Goal: Task Accomplishment & Management: Manage account settings

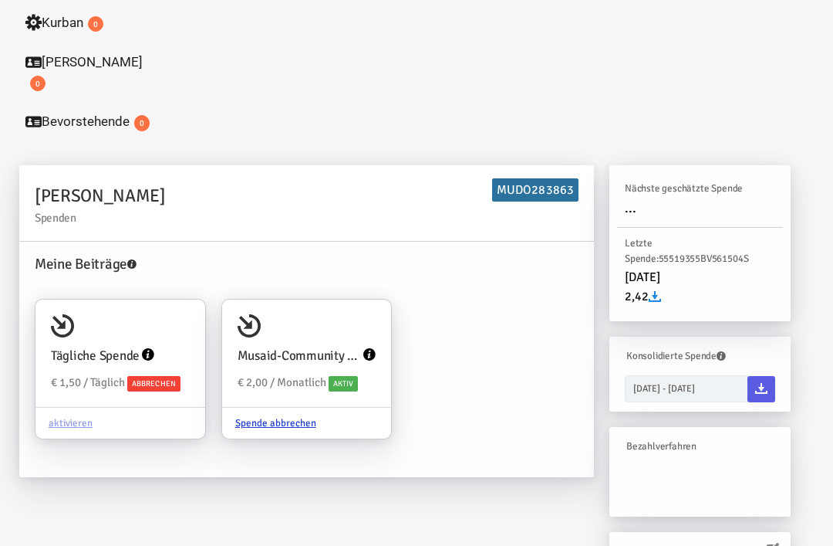
scroll to position [307, 0]
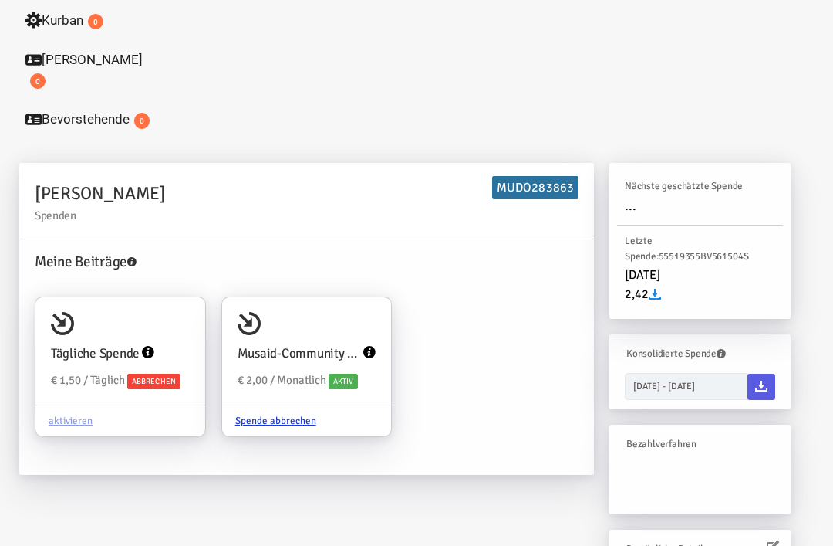
click at [179, 309] on input "Tägliche Spende € 1,50 / Täglich Abbrechen aktivieren" at bounding box center [186, 319] width 31 height 31
radio input "true"
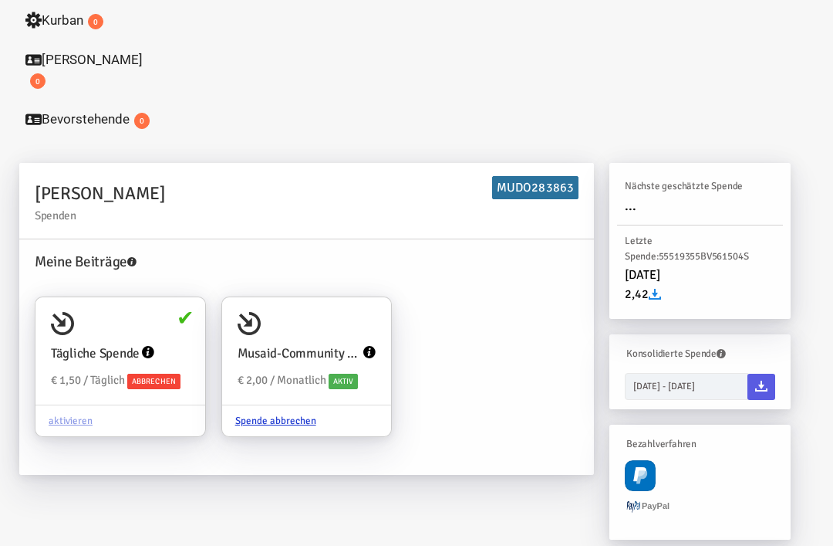
click at [178, 336] on div "Tägliche Spende" at bounding box center [120, 353] width 139 height 35
click at [178, 326] on input "Tägliche Spende € 1,50 / Täglich Abbrechen aktivieren" at bounding box center [186, 318] width 31 height 31
click at [171, 373] on span "Abbrechen" at bounding box center [153, 380] width 53 height 15
click at [171, 334] on input "Tägliche Spende € 1,50 / Täglich Abbrechen aktivieren" at bounding box center [186, 318] width 31 height 31
click at [174, 373] on span "Abbrechen" at bounding box center [153, 380] width 53 height 15
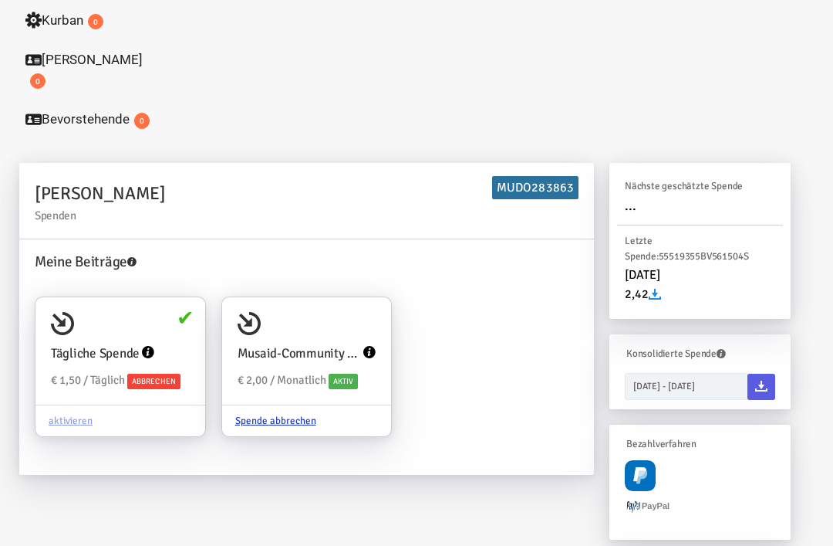
click at [174, 334] on input "Tägliche Spende € 1,50 / Täglich Abbrechen aktivieren" at bounding box center [186, 318] width 31 height 31
click at [150, 404] on div "aktivieren" at bounding box center [120, 420] width 170 height 32
click at [171, 334] on input "Tägliche Spende € 1,50 / Täglich Abbrechen aktivieren" at bounding box center [186, 318] width 31 height 31
click at [171, 414] on div "Tägliche Spende € 1,50 / Täglich Abbrechen aktivieren" at bounding box center [120, 366] width 171 height 141
click at [171, 334] on input "Tägliche Spende € 1,50 / Täglich Abbrechen aktivieren" at bounding box center [186, 318] width 31 height 31
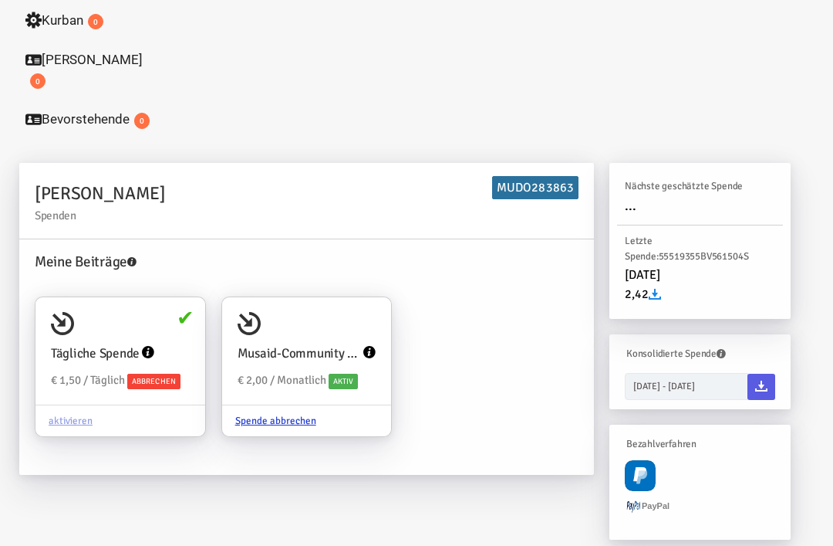
click at [309, 299] on div "Musaid-Community Brunnen Fonds € 2,00 / Monatlich Aktiv" at bounding box center [307, 351] width 170 height 108
click at [356, 303] on input "Musaid-Community Brunnen Fonds € 2,00 / Monatlich Aktiv Spende abbrechen" at bounding box center [371, 318] width 31 height 31
radio input "true"
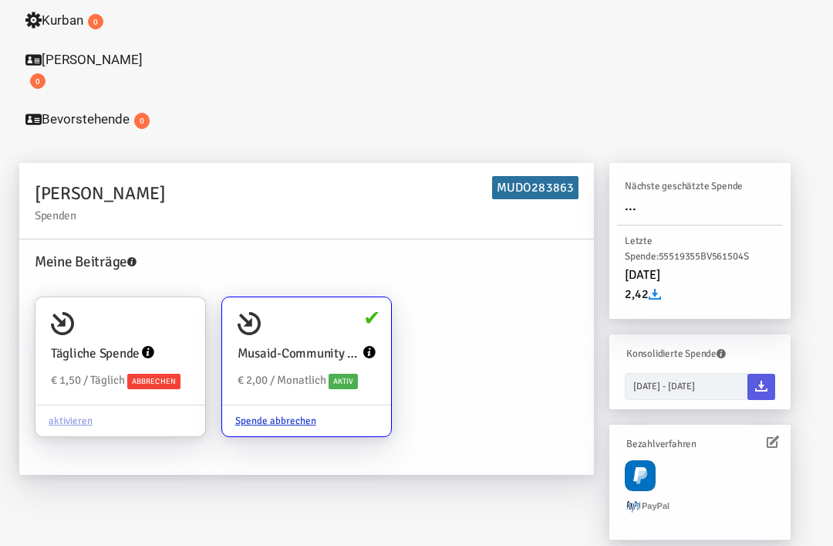
click at [372, 346] on icon at bounding box center [369, 352] width 12 height 12
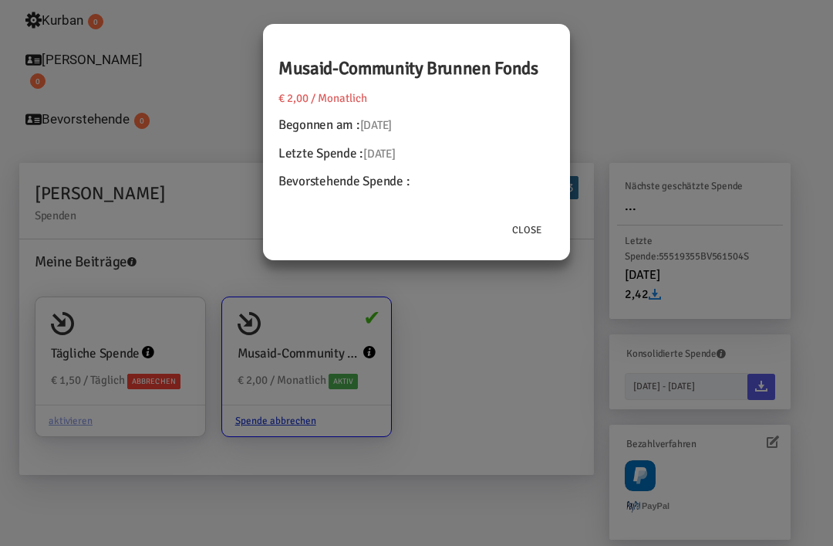
click at [536, 238] on button "Close" at bounding box center [527, 229] width 56 height 29
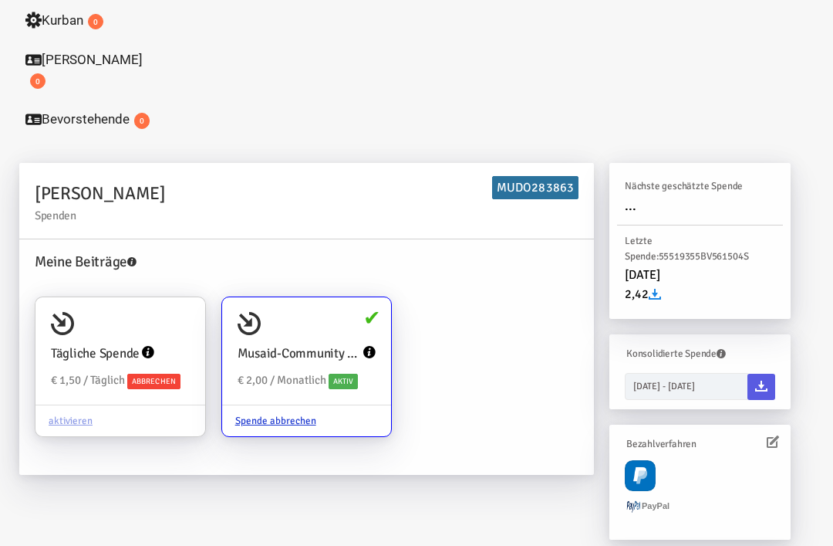
click at [660, 267] on span "[DATE]" at bounding box center [642, 274] width 35 height 15
click at [650, 288] on icon at bounding box center [655, 294] width 12 height 12
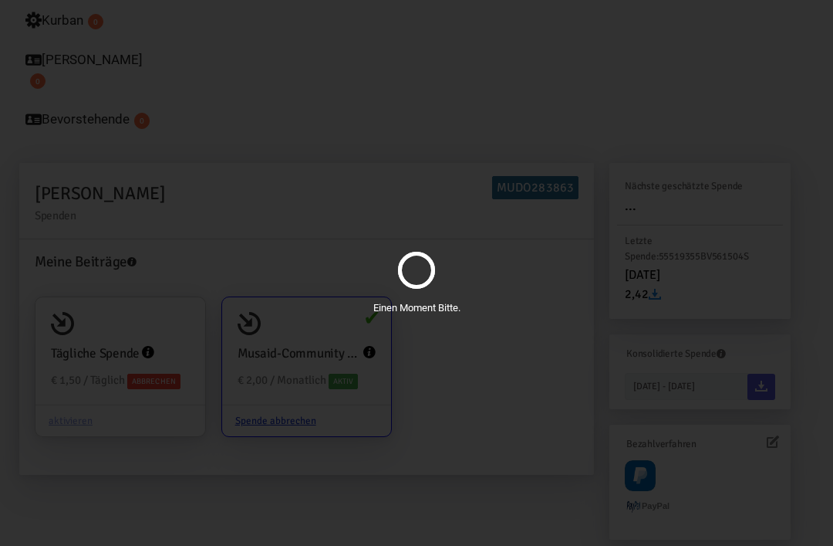
click at [648, 272] on div "Einen Moment Bitte." at bounding box center [416, 273] width 833 height 546
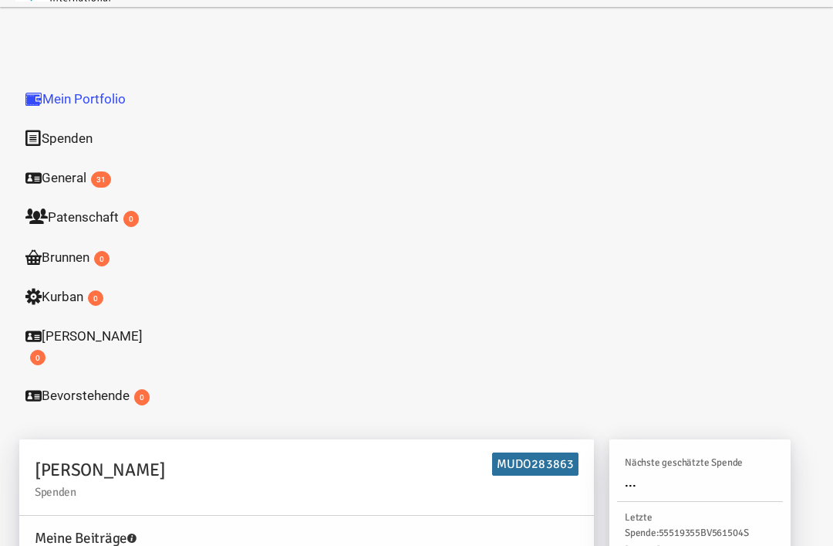
scroll to position [0, 0]
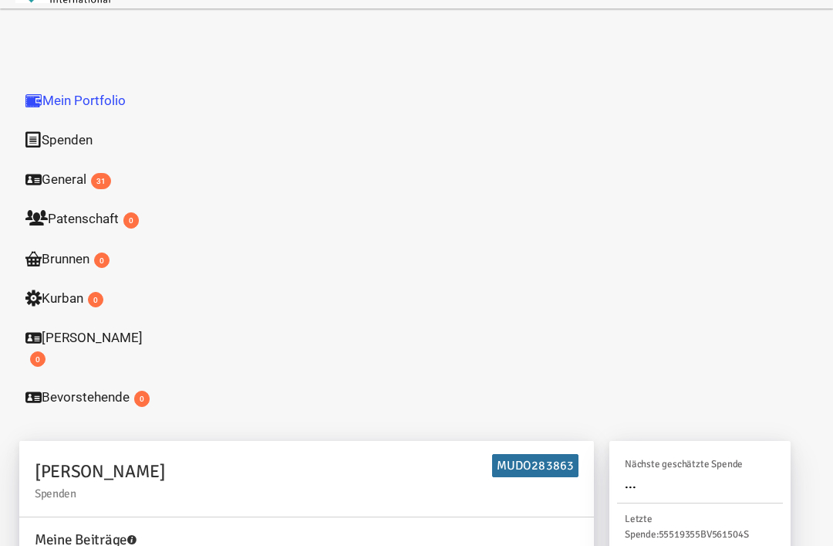
click at [48, 181] on link "General 31" at bounding box center [89, 179] width 154 height 40
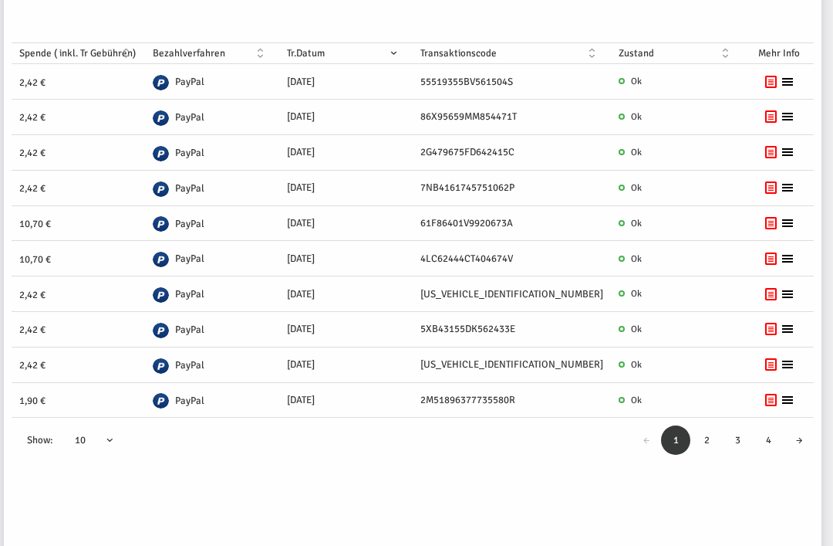
scroll to position [614, 0]
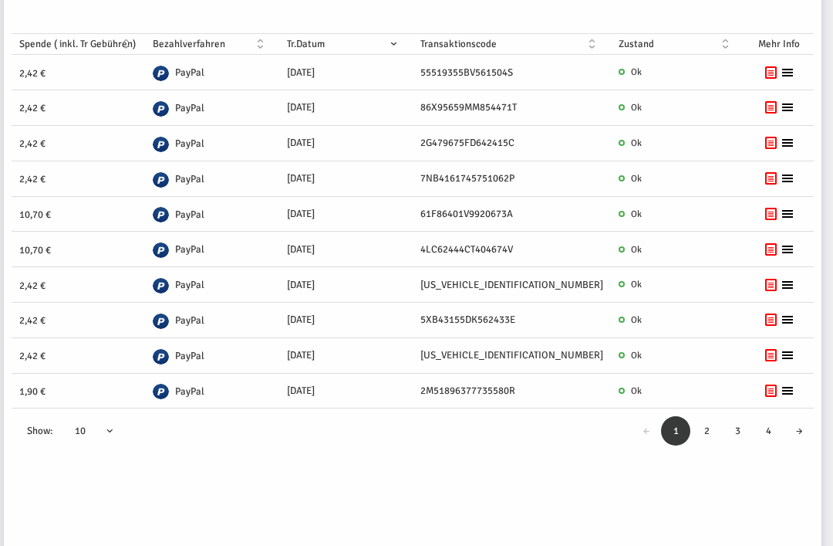
click at [710, 416] on link "2" at bounding box center [706, 430] width 29 height 29
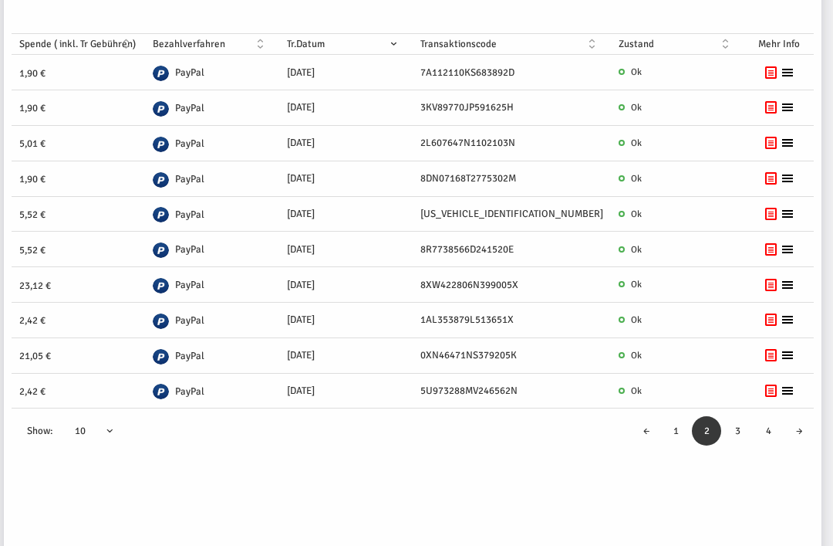
click at [738, 416] on link "3" at bounding box center [737, 430] width 29 height 29
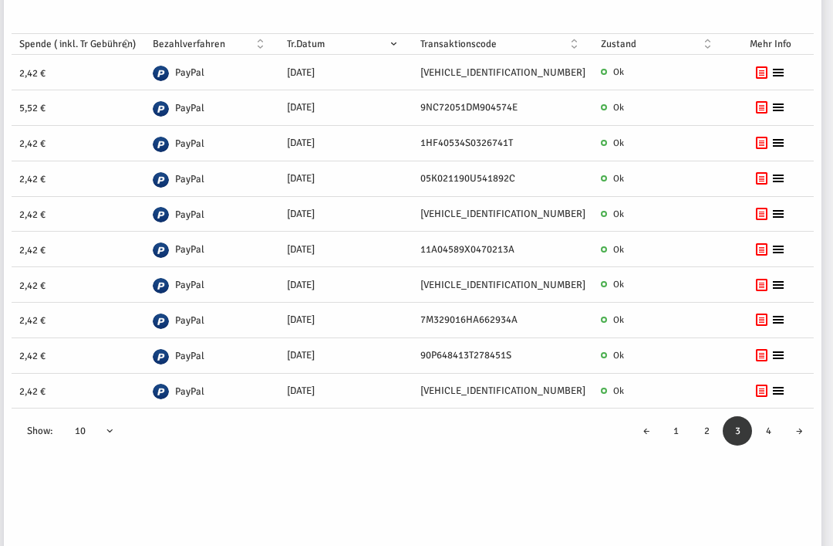
click at [766, 416] on link "4" at bounding box center [768, 430] width 29 height 29
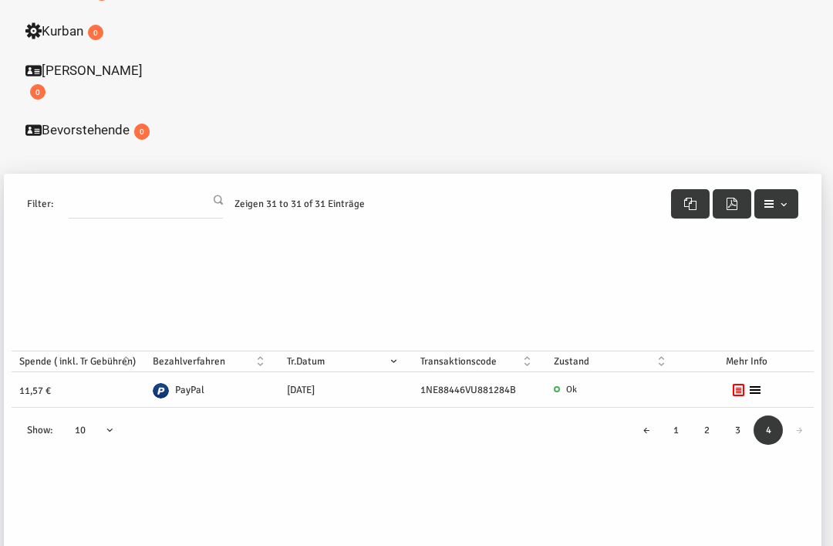
click at [738, 415] on link "3" at bounding box center [737, 429] width 29 height 29
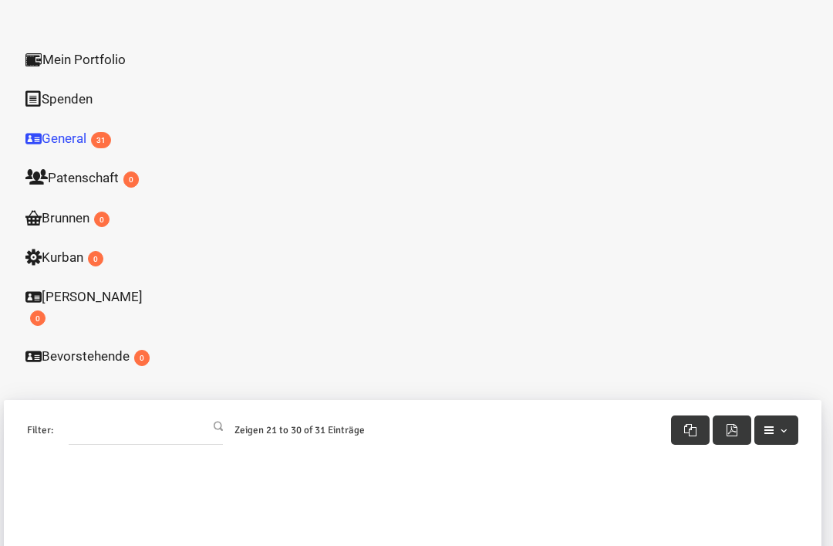
click at [64, 305] on link "[PERSON_NAME] 0" at bounding box center [89, 306] width 154 height 60
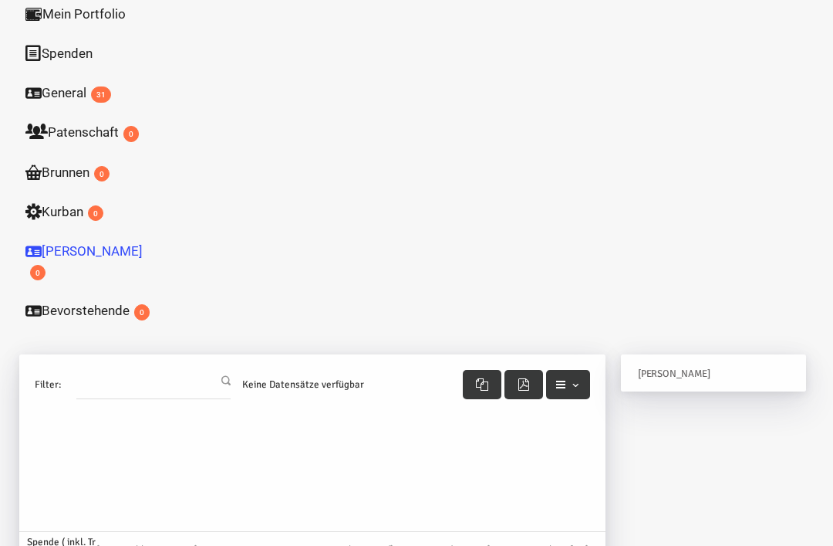
scroll to position [0, 0]
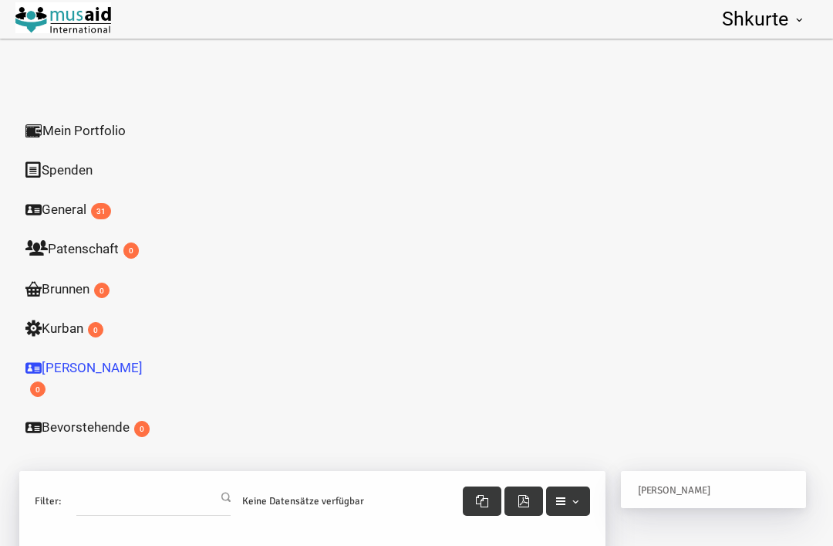
click at [81, 208] on link "General 31" at bounding box center [89, 209] width 154 height 40
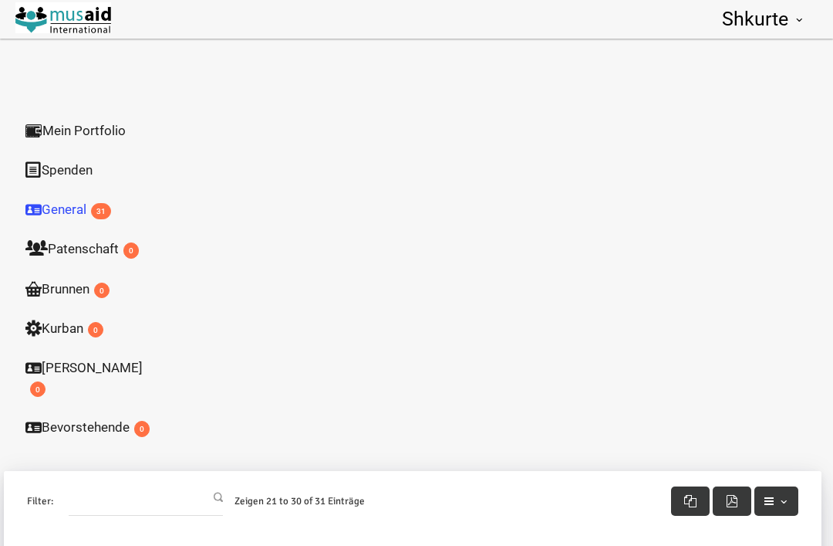
click at [103, 178] on link "Spenden" at bounding box center [89, 170] width 154 height 40
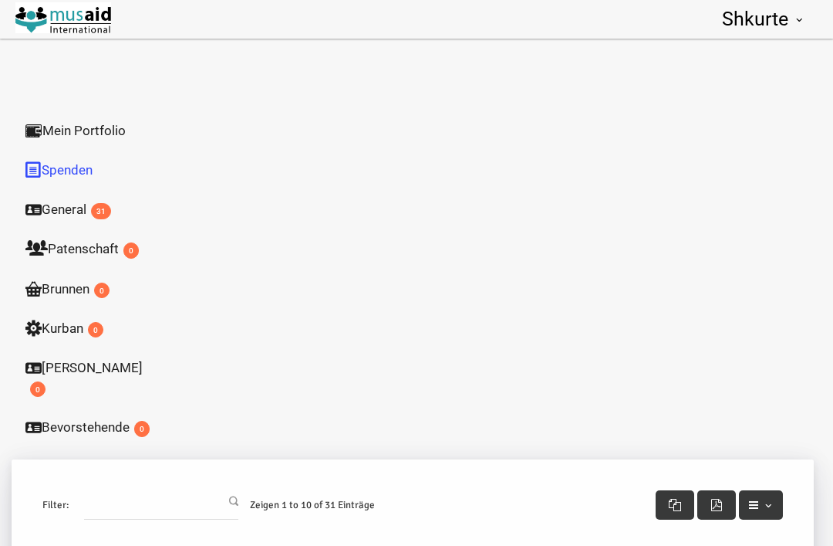
click at [118, 123] on link "Mein Portfolio" at bounding box center [89, 130] width 154 height 40
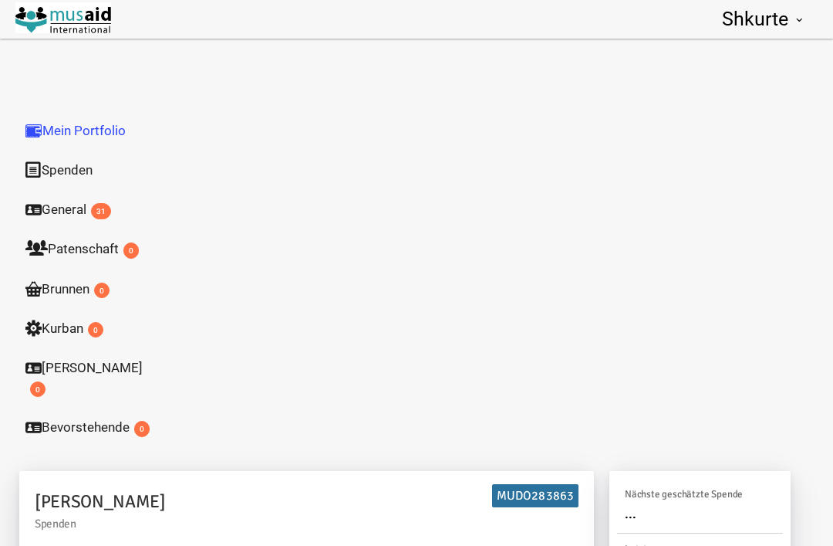
click at [91, 298] on link "Brunnen 0" at bounding box center [89, 289] width 154 height 40
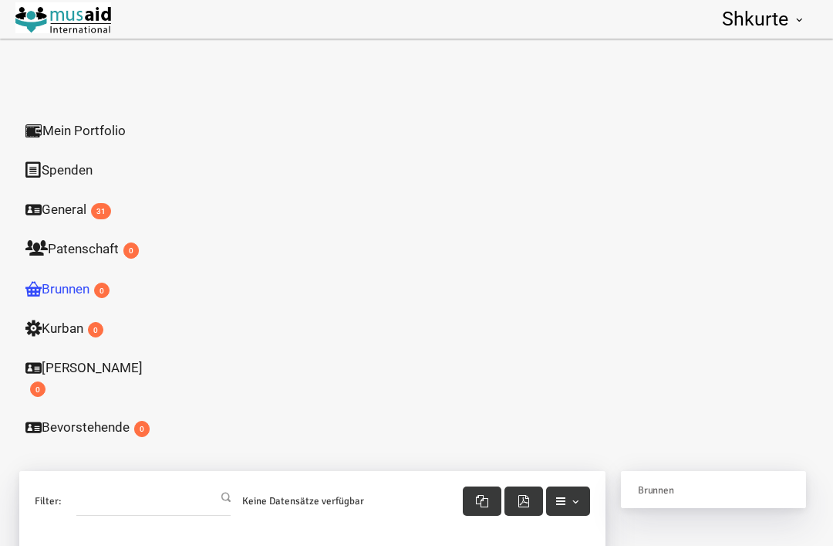
click at [116, 118] on link "Mein Portfolio" at bounding box center [89, 130] width 154 height 40
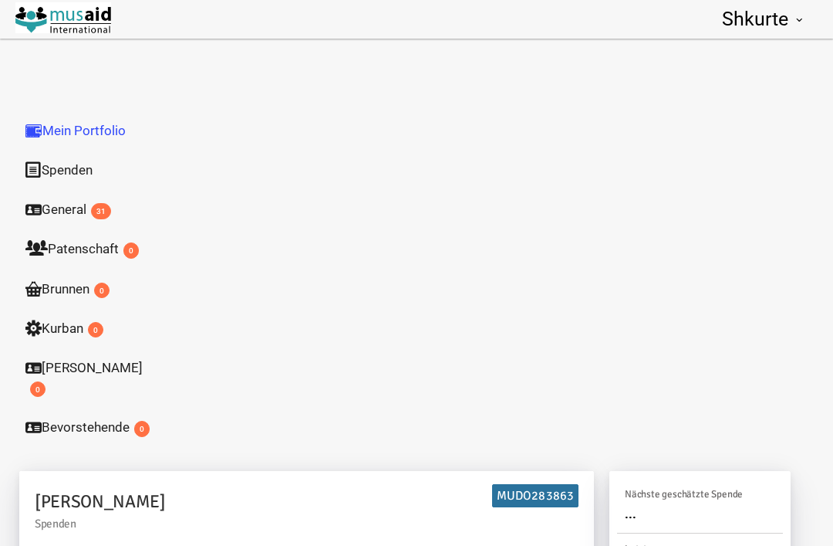
click at [115, 118] on link "Mein Portfolio" at bounding box center [89, 130] width 154 height 40
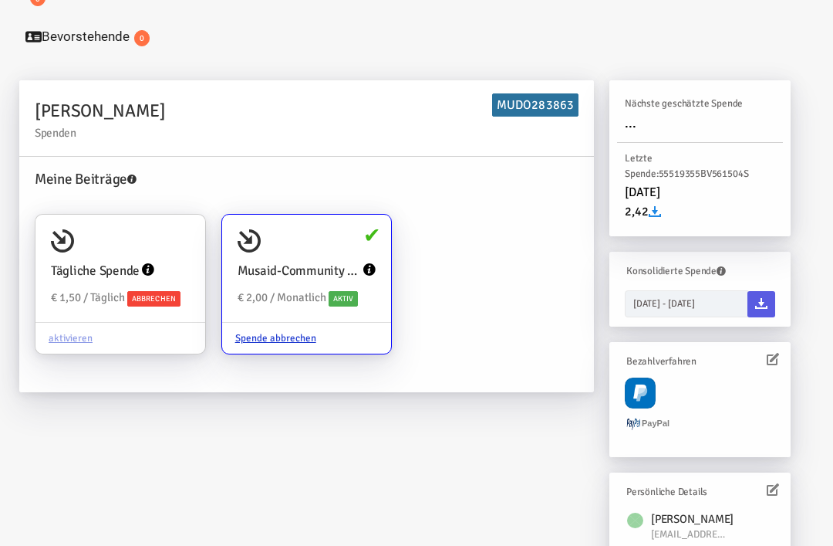
scroll to position [392, 0]
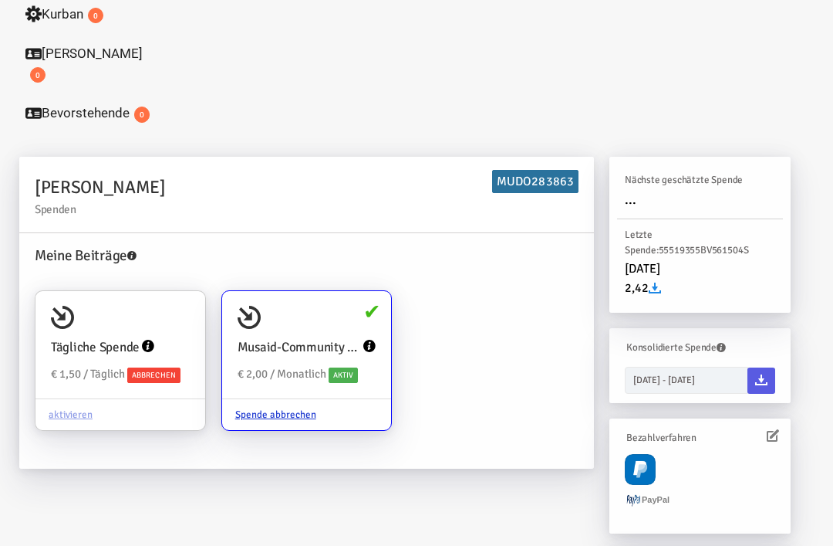
click at [376, 340] on icon at bounding box center [369, 346] width 12 height 12
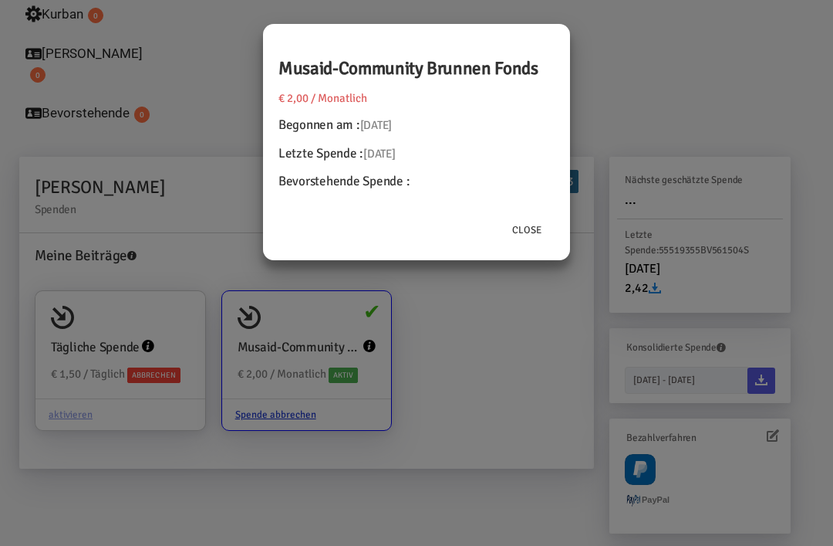
click at [533, 235] on button "Close" at bounding box center [527, 229] width 56 height 29
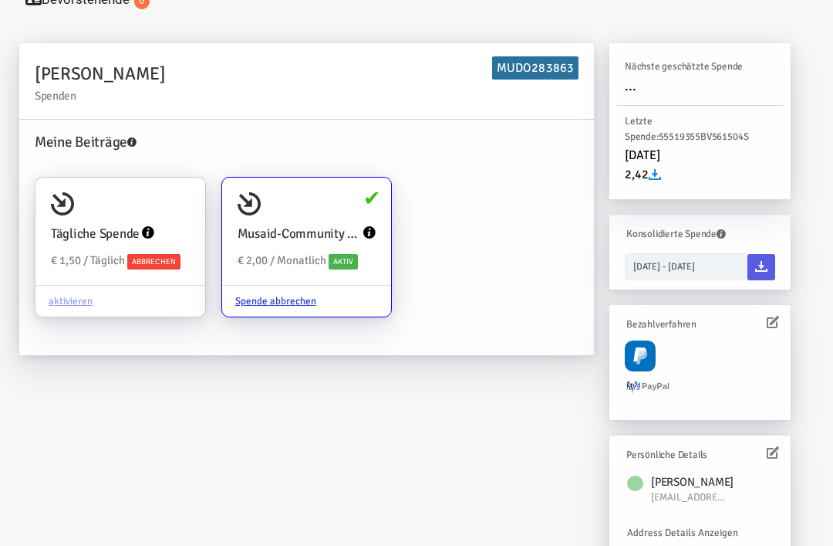
scroll to position [419, 0]
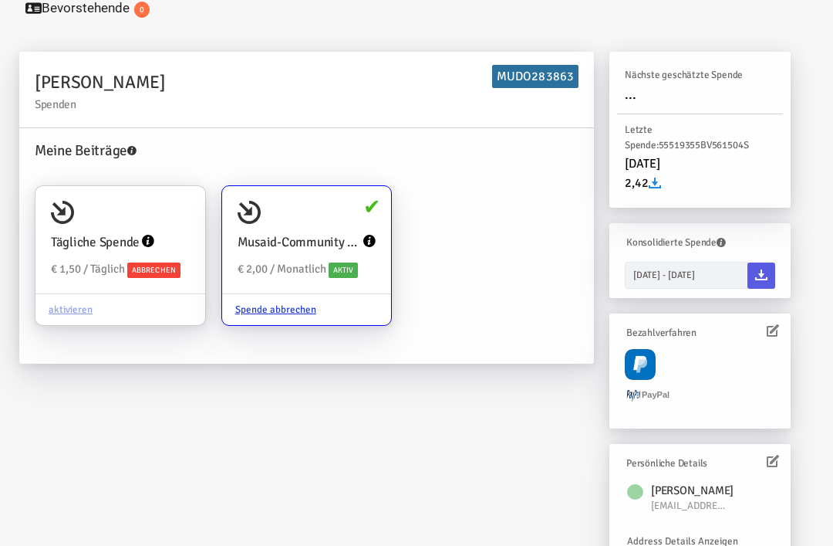
click at [763, 269] on icon at bounding box center [761, 275] width 12 height 12
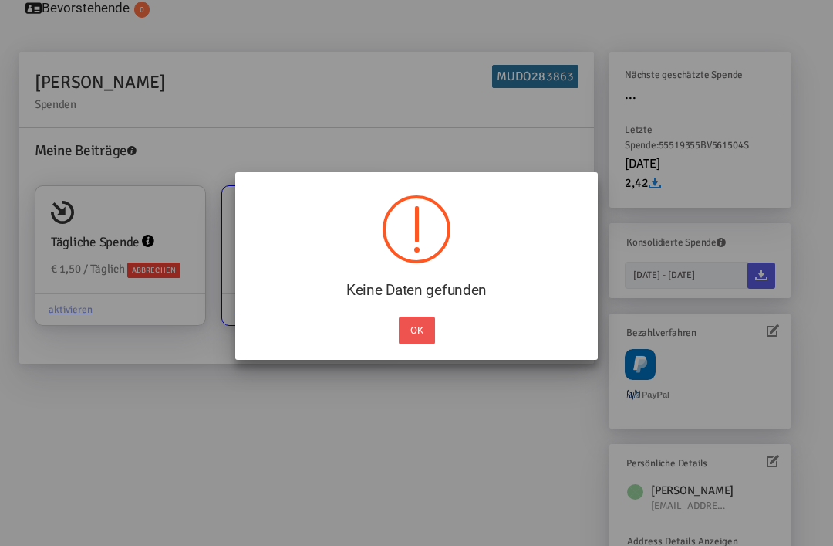
click at [421, 326] on button "OK" at bounding box center [417, 330] width 36 height 28
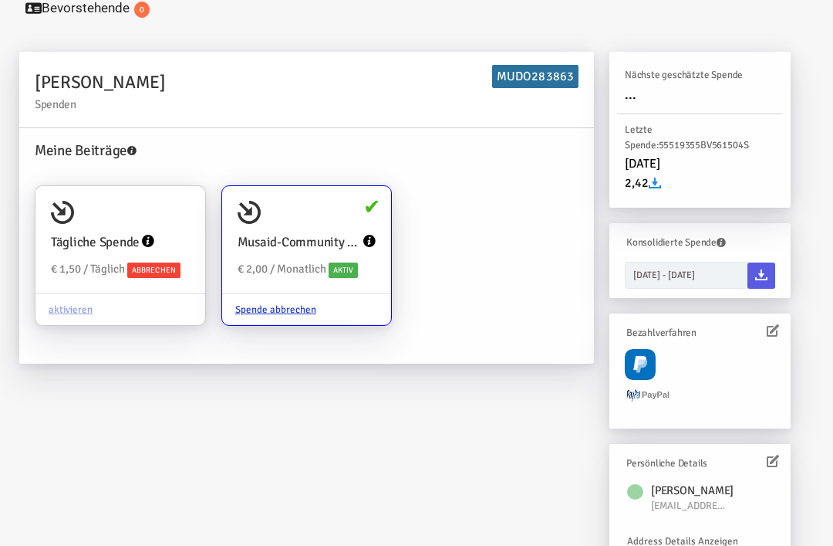
click at [769, 262] on link at bounding box center [762, 275] width 28 height 26
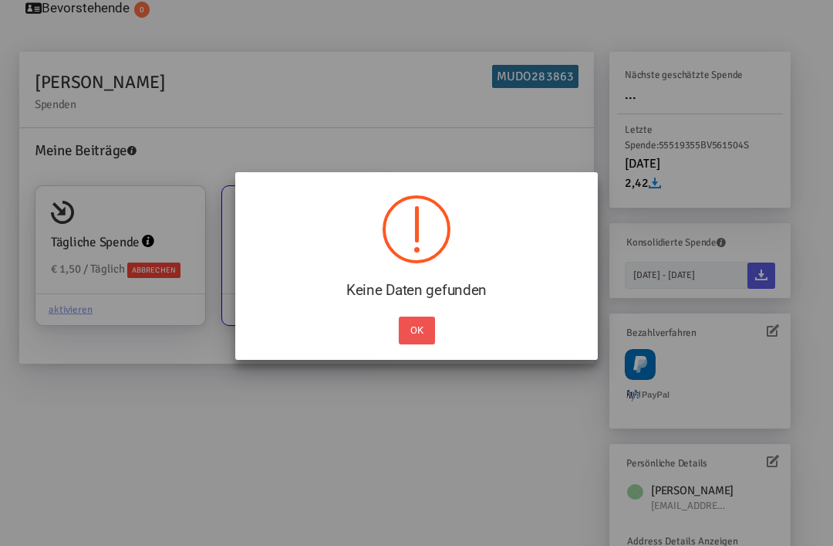
click at [421, 325] on button "OK" at bounding box center [417, 330] width 36 height 28
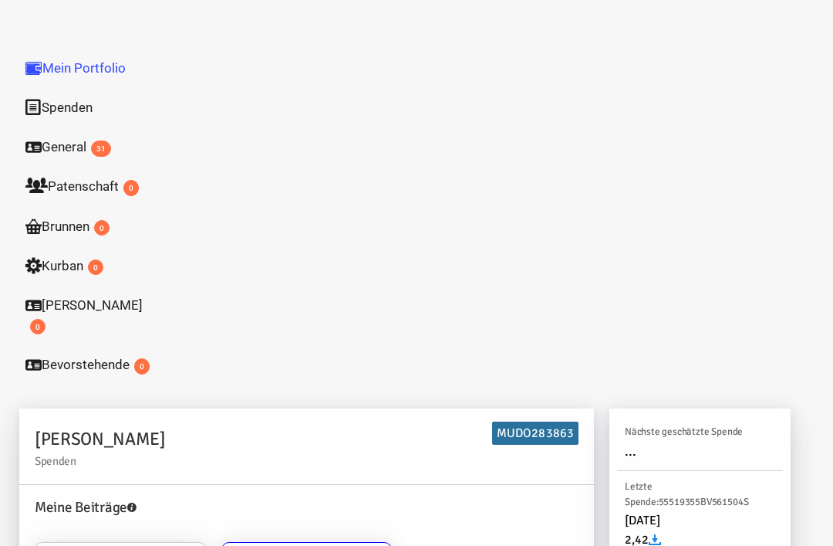
scroll to position [0, 0]
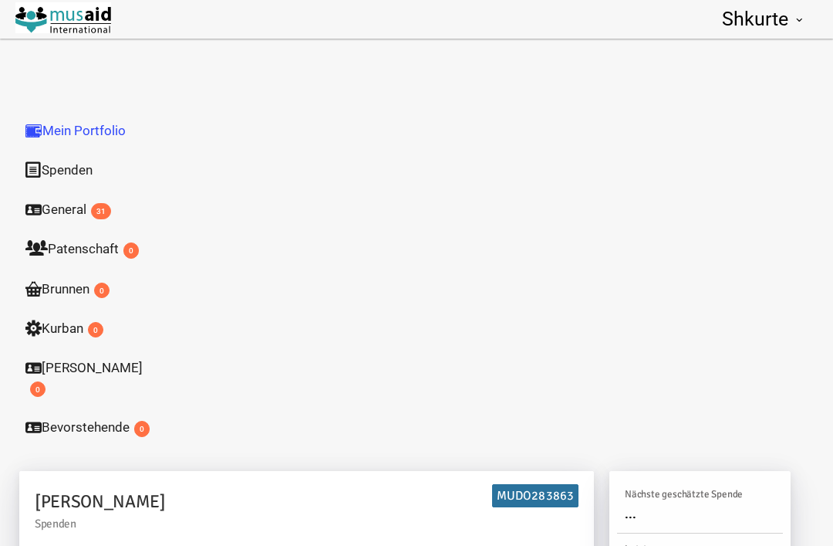
click at [816, 12] on link "Shkurte" at bounding box center [764, 19] width 108 height 39
click at [792, 25] on link "Shkurte" at bounding box center [764, 19] width 108 height 39
click at [46, 23] on img at bounding box center [63, 17] width 96 height 31
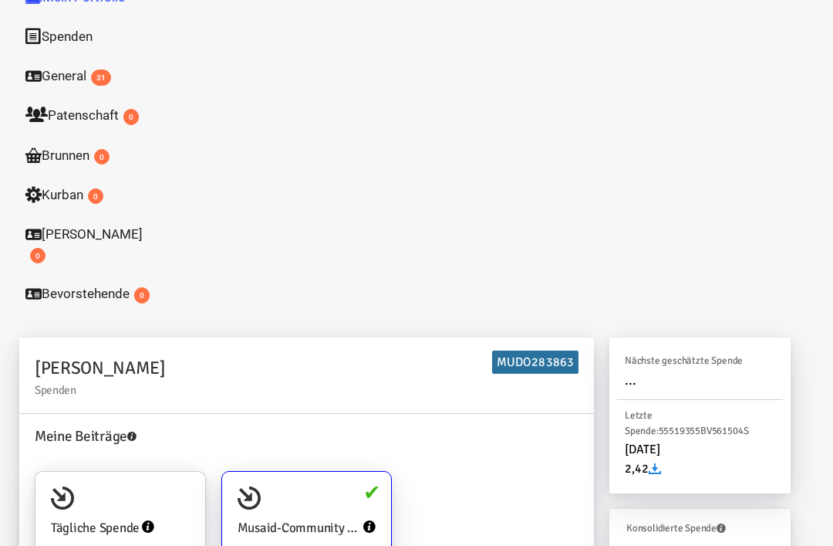
scroll to position [133, 0]
click at [52, 83] on link "General 31" at bounding box center [89, 76] width 154 height 40
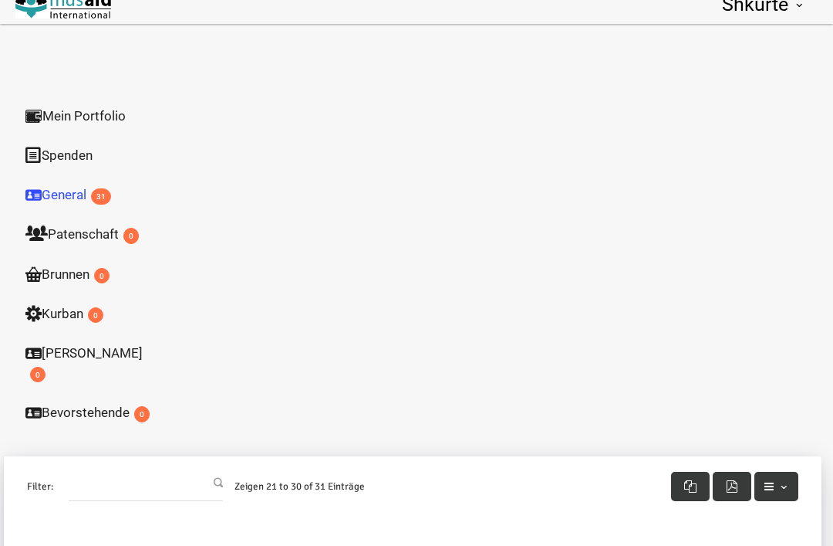
scroll to position [15, 0]
click at [54, 151] on link "Spenden" at bounding box center [89, 155] width 154 height 40
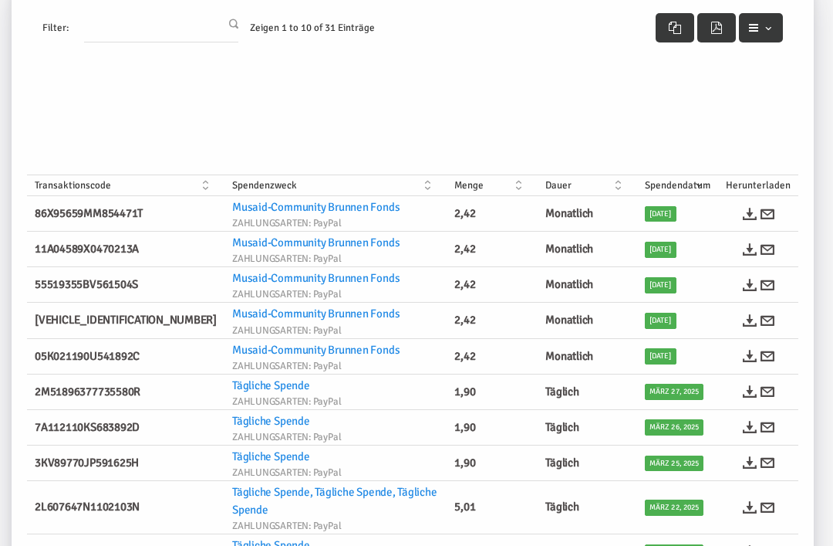
scroll to position [477, 0]
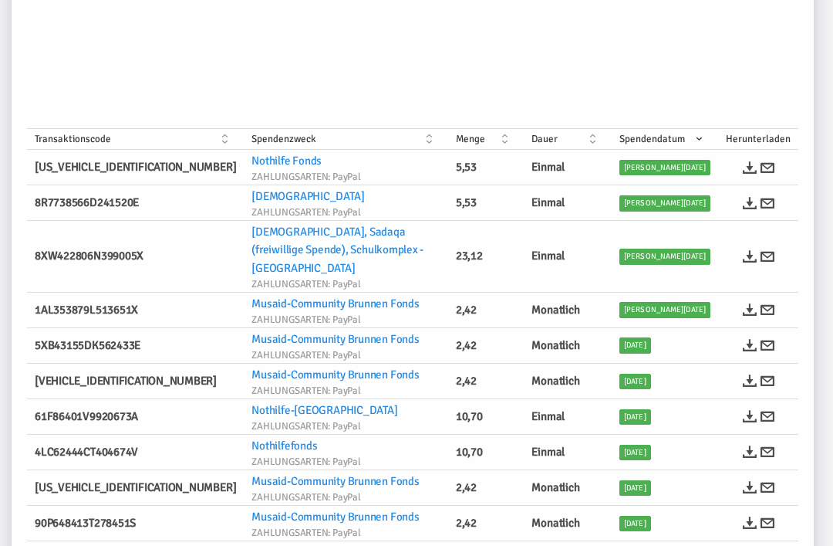
scroll to position [522, 0]
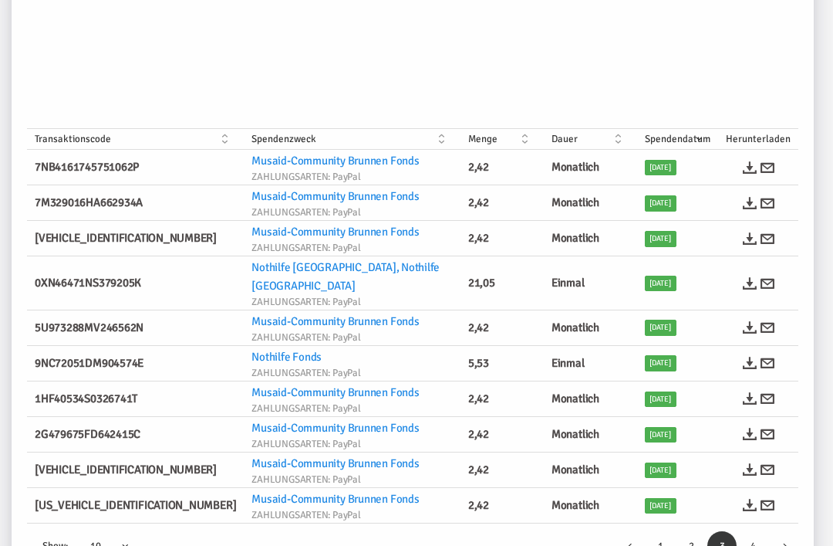
click at [749, 531] on link "4" at bounding box center [752, 545] width 29 height 29
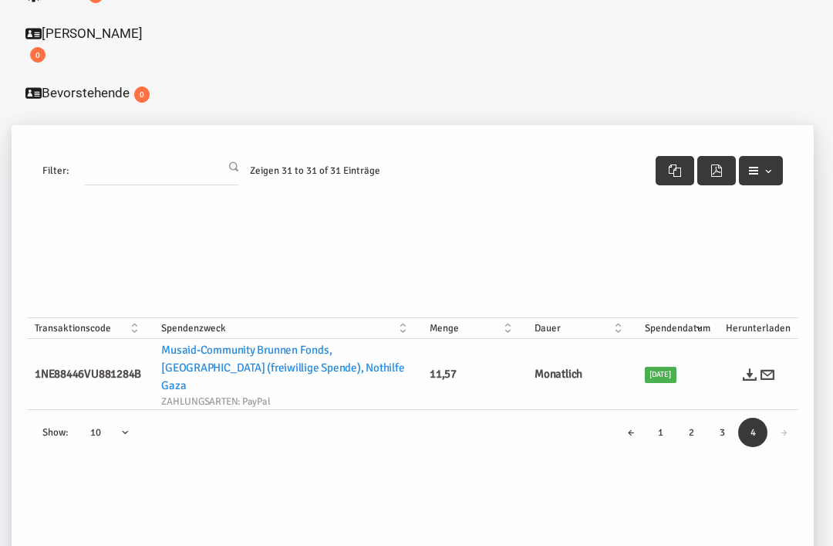
click at [604, 339] on td "Monatlich" at bounding box center [582, 374] width 110 height 71
click at [574, 353] on td "Monatlich" at bounding box center [582, 374] width 110 height 71
click at [623, 318] on th "Dauer" at bounding box center [582, 328] width 110 height 21
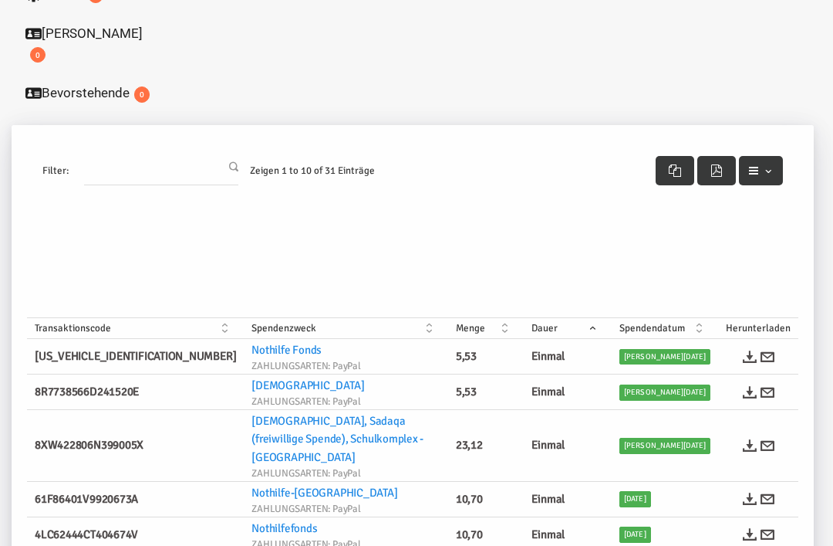
click at [612, 318] on th "Dauer" at bounding box center [568, 328] width 88 height 21
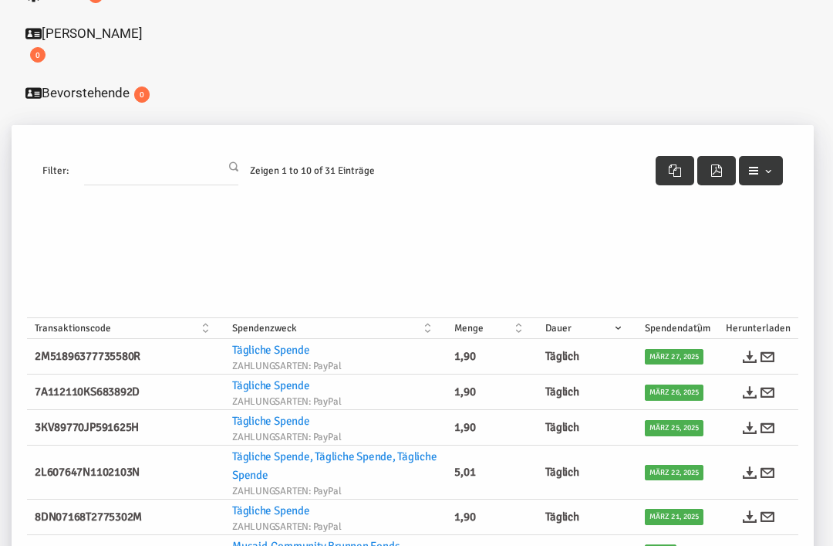
click at [628, 318] on th "Dauer" at bounding box center [588, 328] width 100 height 21
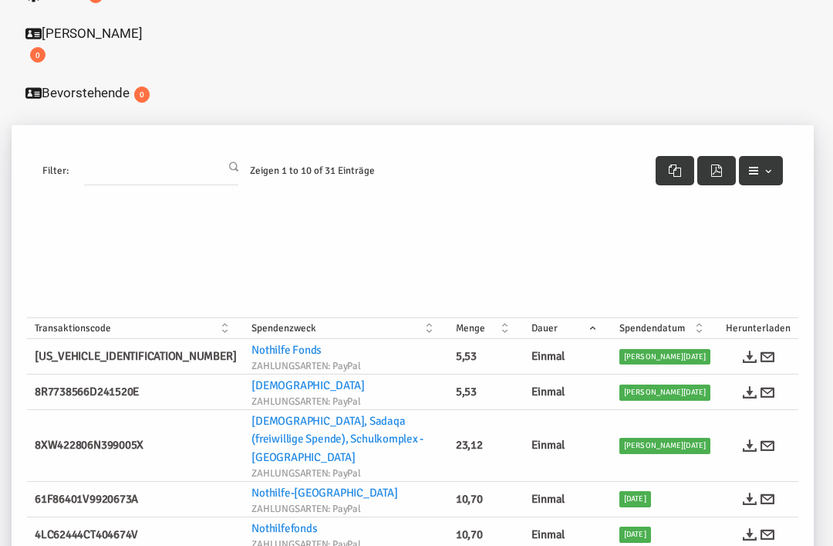
click at [612, 318] on th "Dauer" at bounding box center [568, 328] width 88 height 21
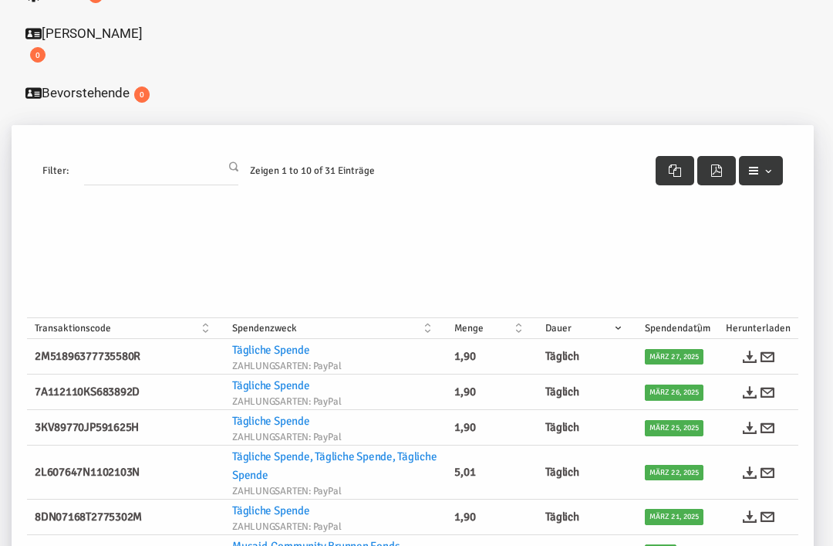
click at [631, 318] on th "Dauer" at bounding box center [588, 328] width 100 height 21
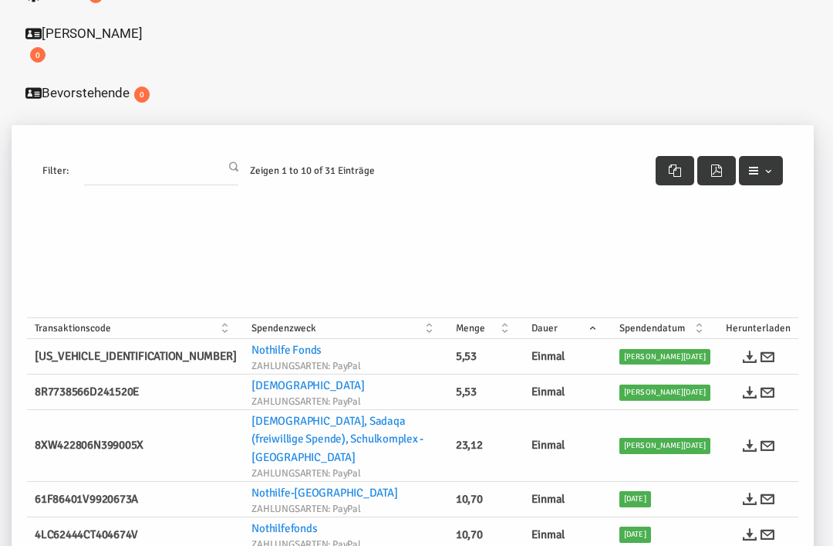
click at [612, 318] on th "Dauer" at bounding box center [568, 328] width 88 height 21
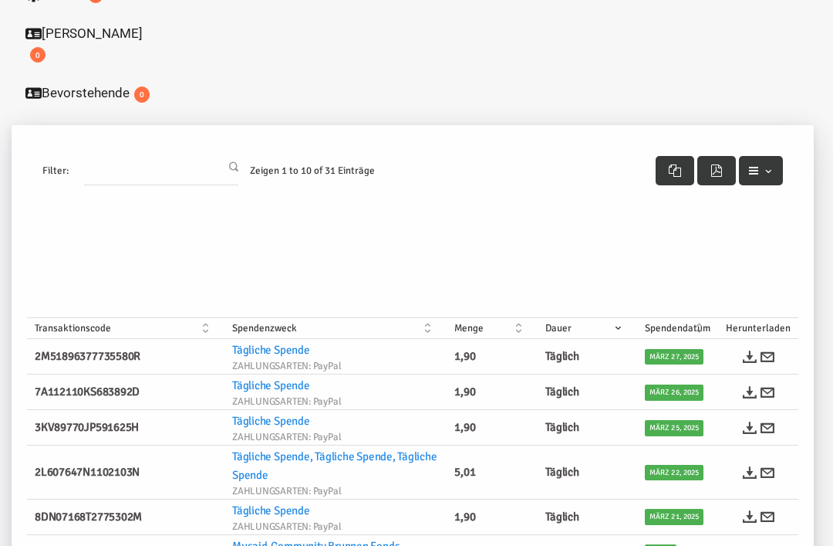
click at [632, 318] on th "Dauer" at bounding box center [588, 328] width 100 height 21
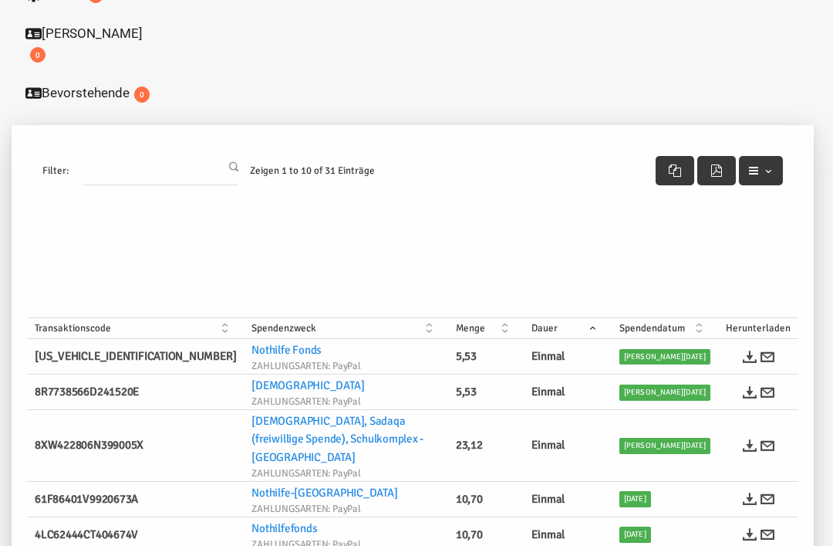
click at [612, 318] on th "Dauer" at bounding box center [568, 328] width 88 height 21
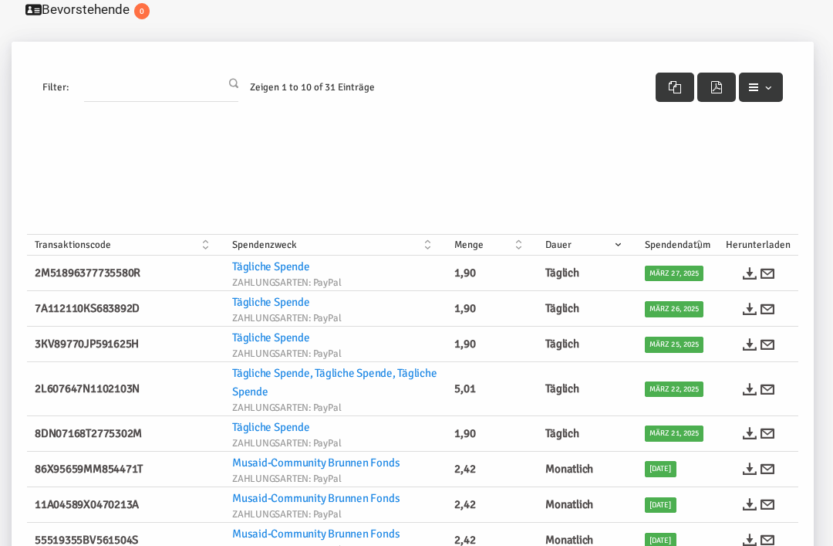
scroll to position [402, 0]
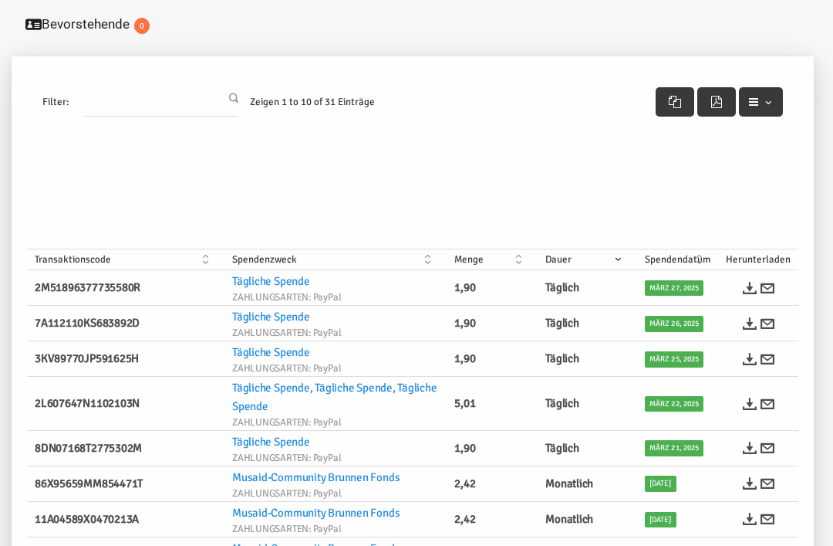
click at [486, 250] on th "Menge" at bounding box center [492, 260] width 91 height 21
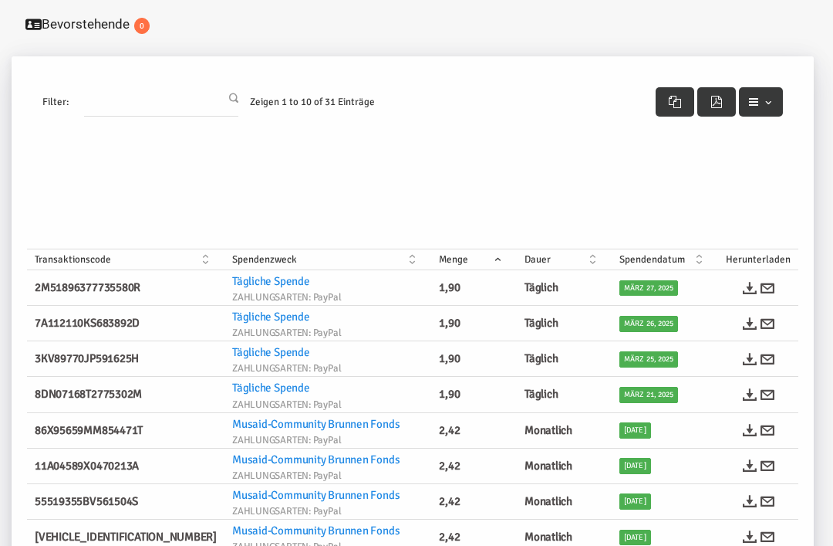
scroll to position [403, 0]
click at [506, 249] on th "Menge" at bounding box center [474, 259] width 86 height 21
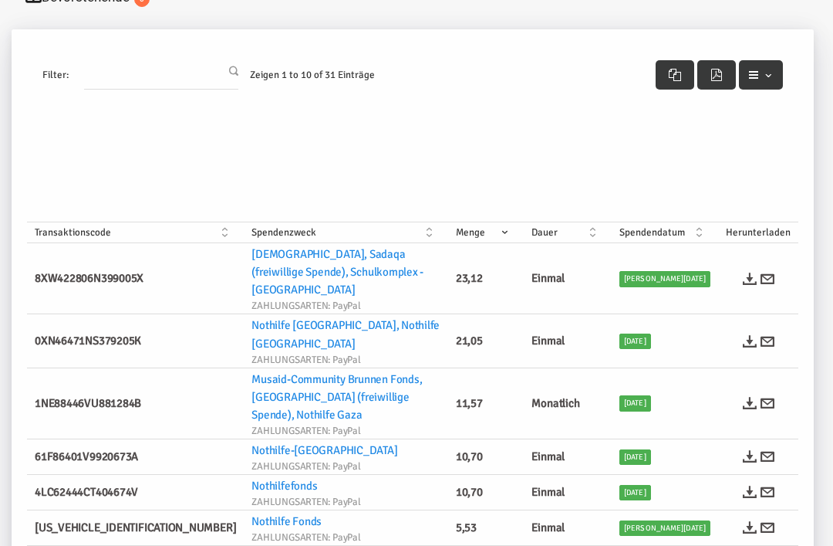
scroll to position [430, 0]
click at [771, 396] on icon at bounding box center [768, 403] width 14 height 14
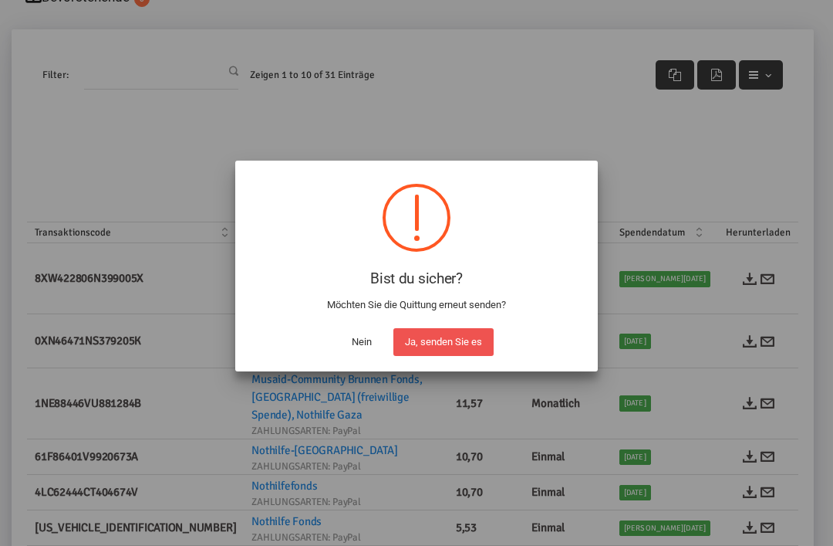
click at [371, 356] on button "Nein" at bounding box center [361, 342] width 43 height 28
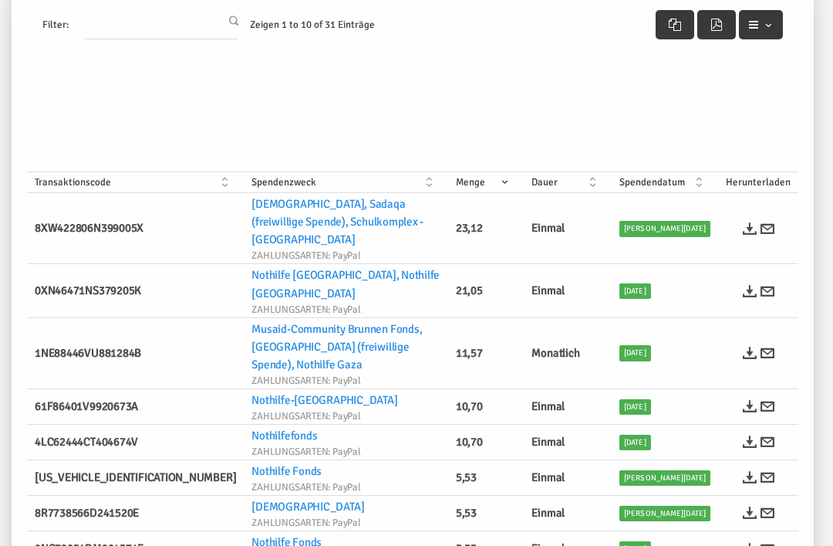
scroll to position [369, 0]
